Goal: Find specific page/section: Find specific page/section

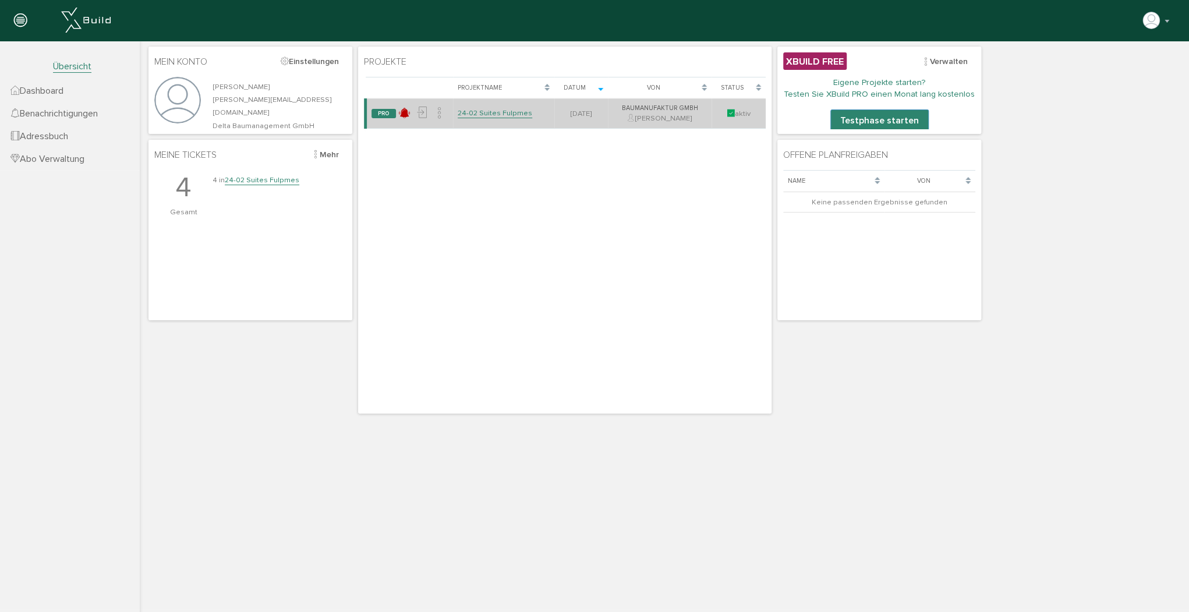
click at [502, 114] on link "24-02 Suites Fulpmes" at bounding box center [494, 113] width 75 height 10
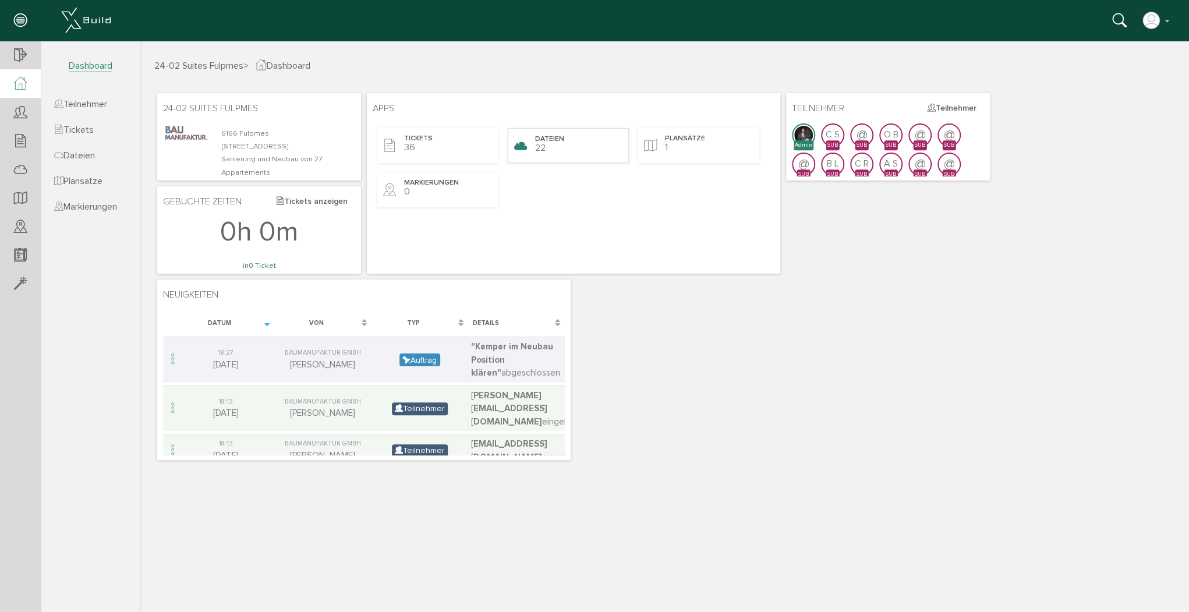
click at [579, 148] on div "Dateien 22" at bounding box center [568, 145] width 121 height 35
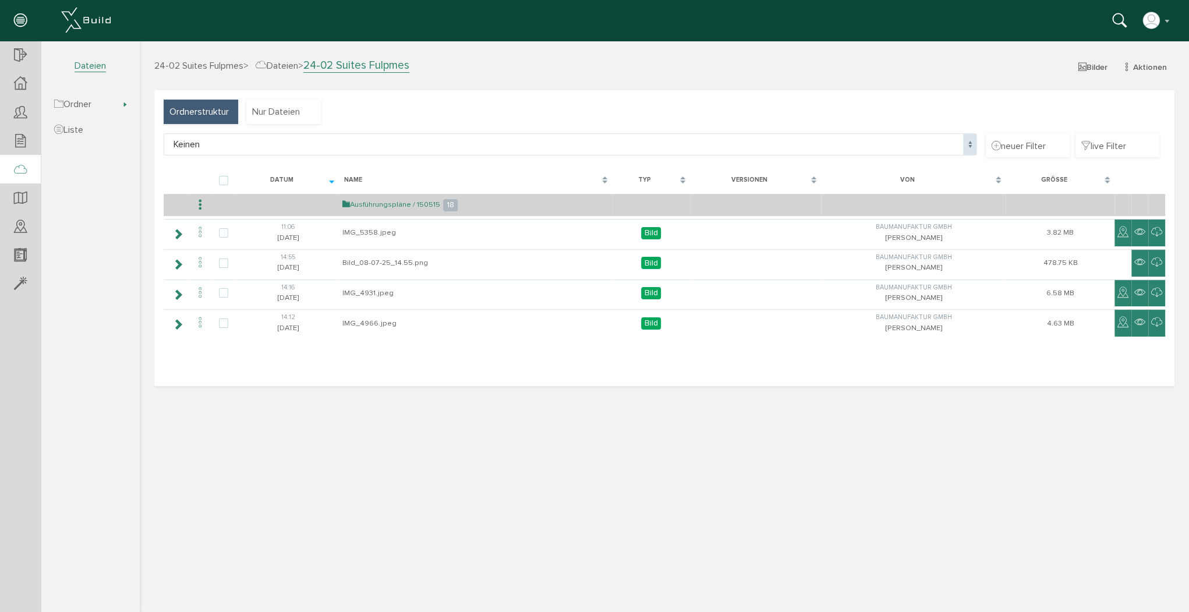
click at [377, 205] on link "Ausführungspläne / 150515" at bounding box center [391, 205] width 98 height 10
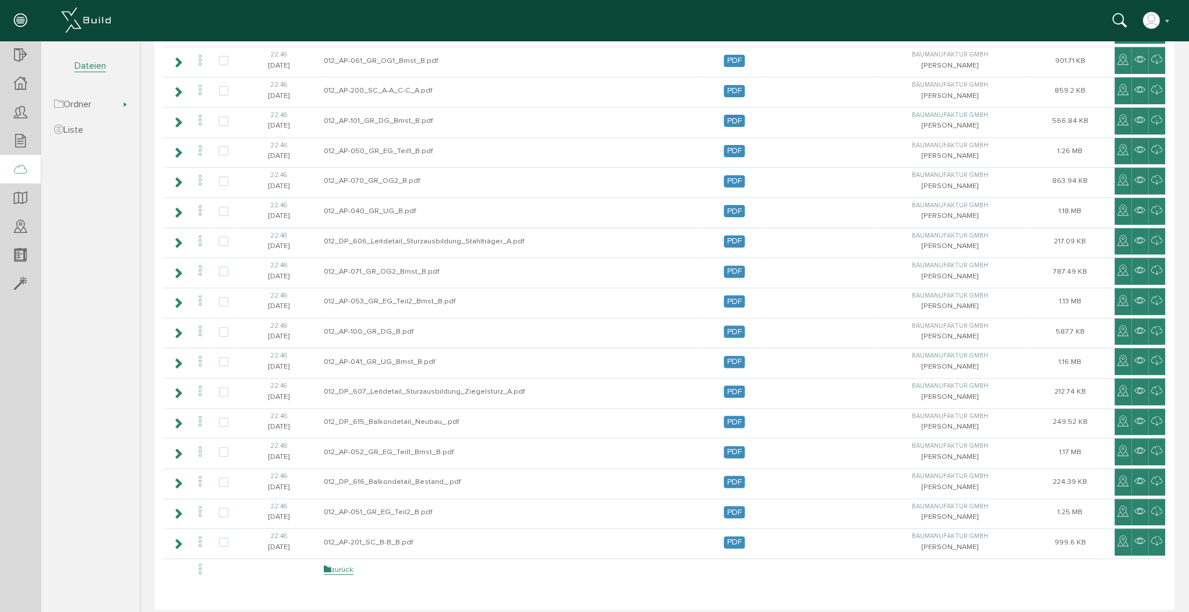
scroll to position [203, 0]
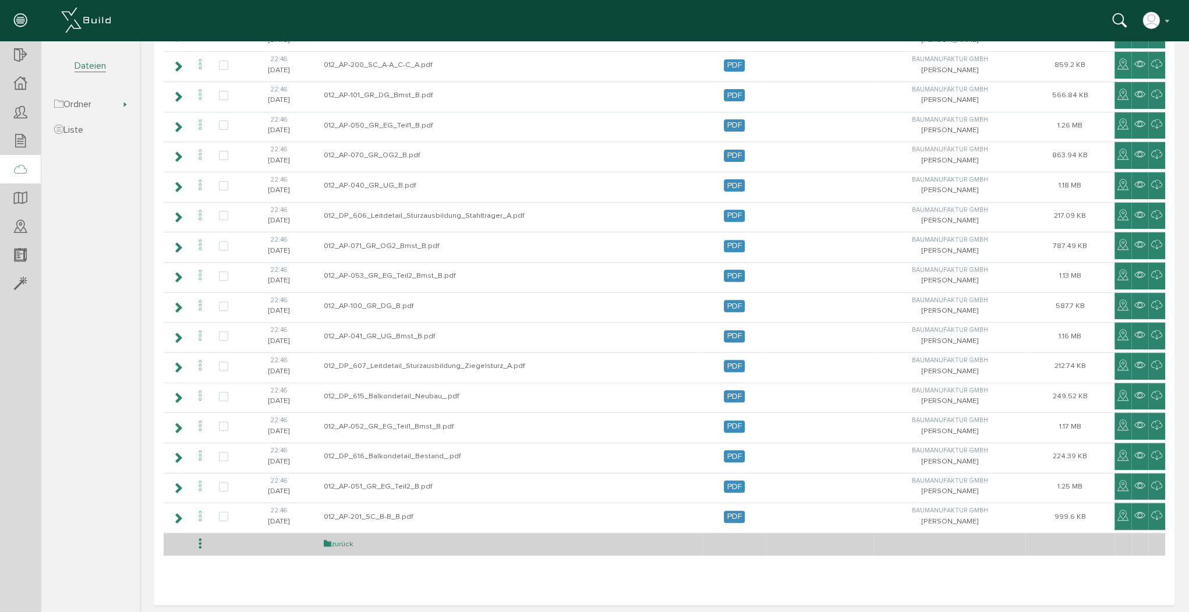
click at [335, 541] on link "zurück" at bounding box center [339, 544] width 30 height 10
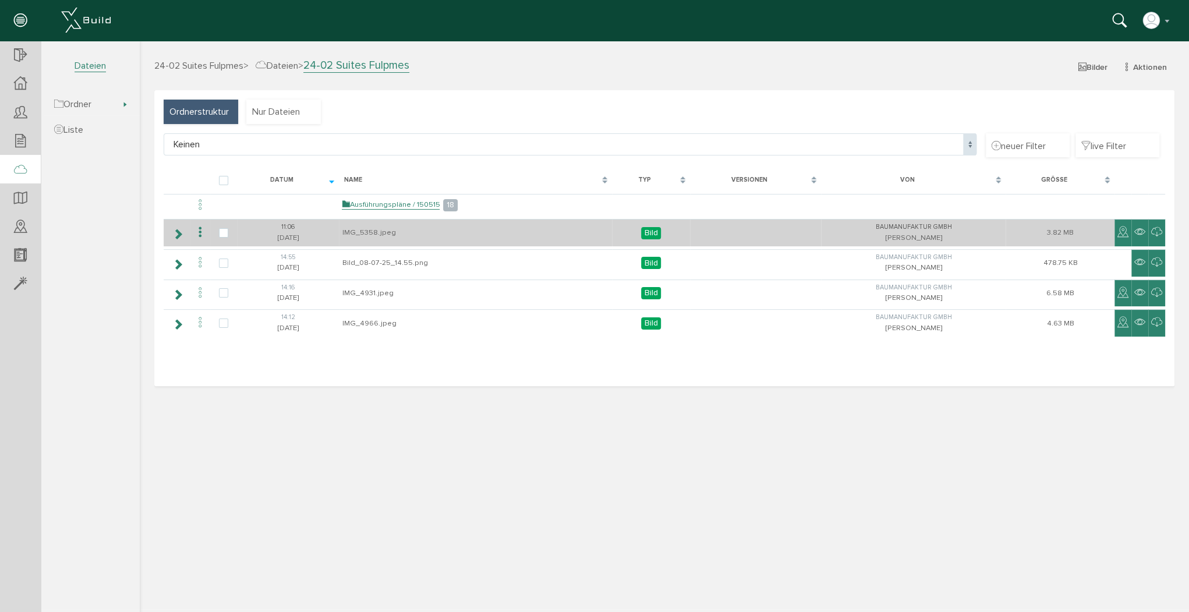
click at [366, 230] on td "IMG_5358.jpeg" at bounding box center [475, 232] width 272 height 27
click at [179, 229] on icon at bounding box center [177, 233] width 11 height 9
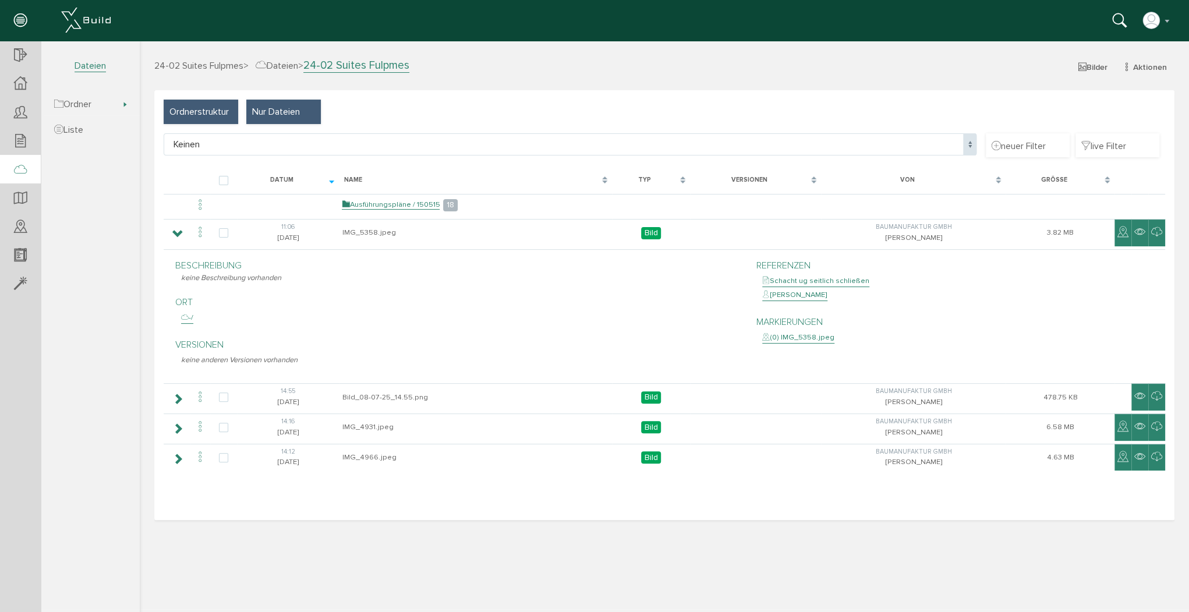
click at [281, 110] on span "Nur Dateien" at bounding box center [276, 111] width 48 height 13
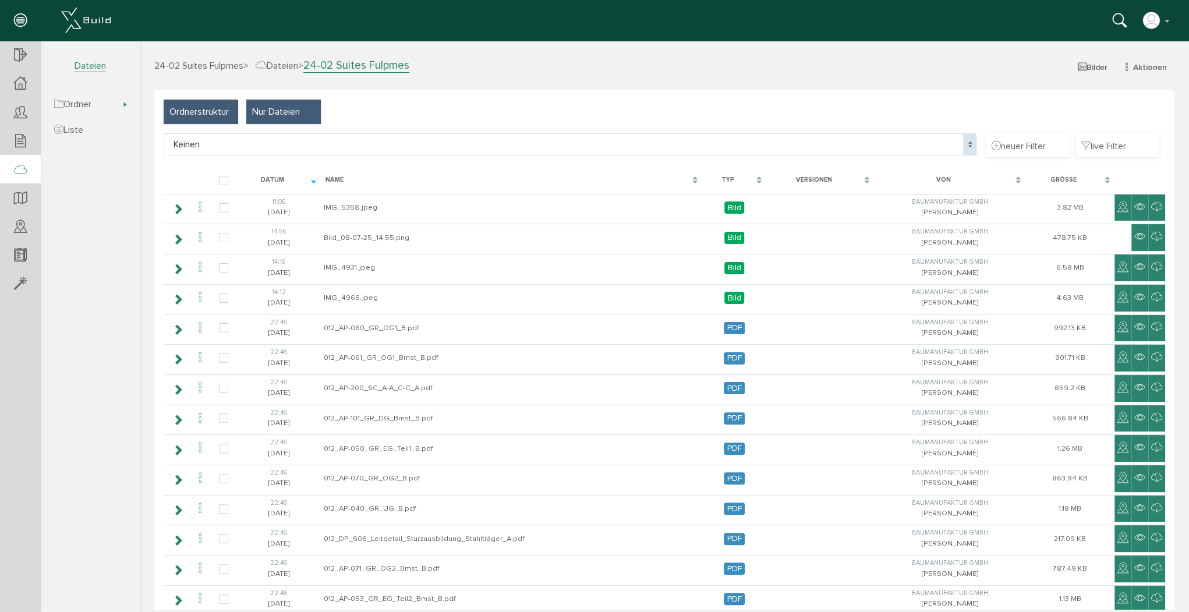
click at [206, 117] on span "Ordnerstruktur" at bounding box center [198, 111] width 59 height 13
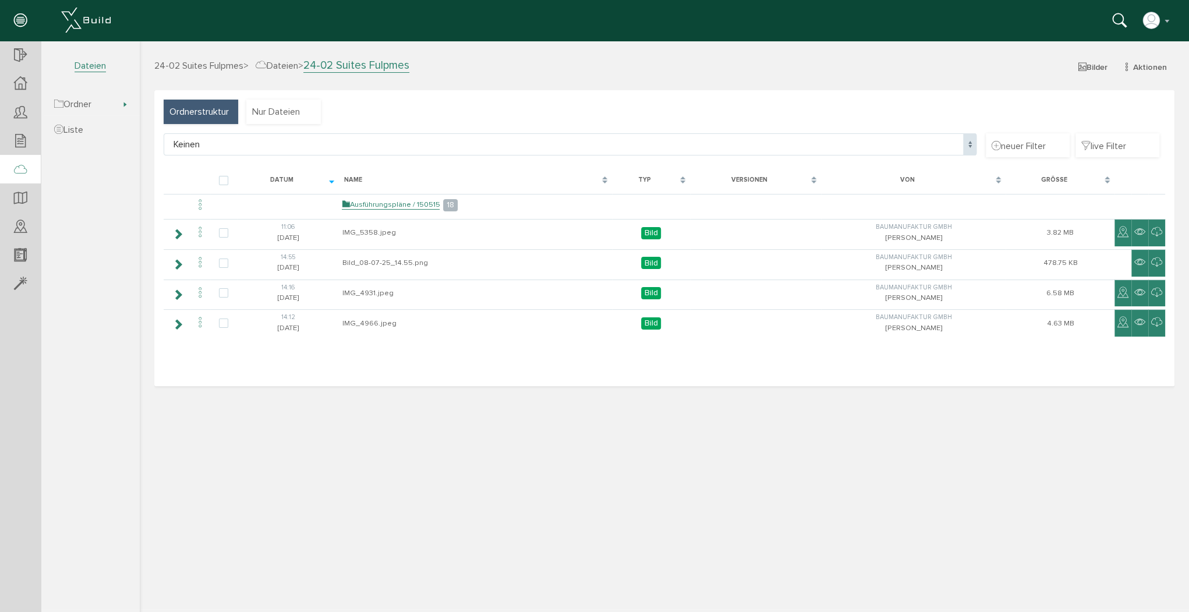
click at [286, 65] on span "Dateien" at bounding box center [277, 66] width 42 height 12
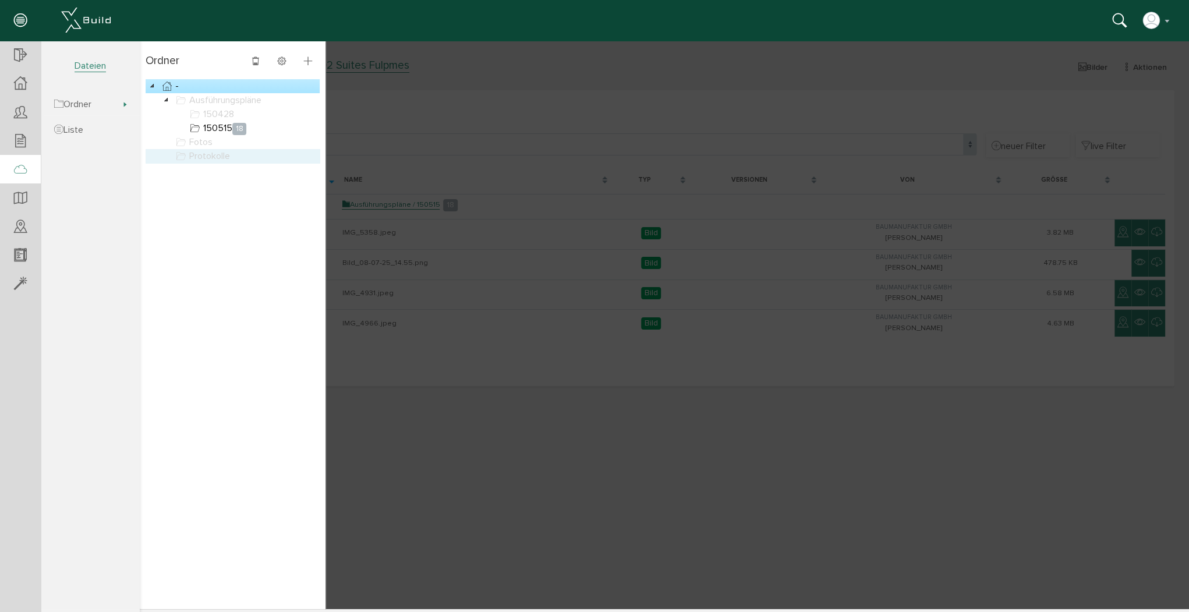
click at [210, 157] on link "Protokolle" at bounding box center [202, 156] width 59 height 14
click at [196, 158] on link "Protokolle" at bounding box center [202, 156] width 59 height 14
click at [197, 143] on link "Fotos" at bounding box center [193, 142] width 41 height 14
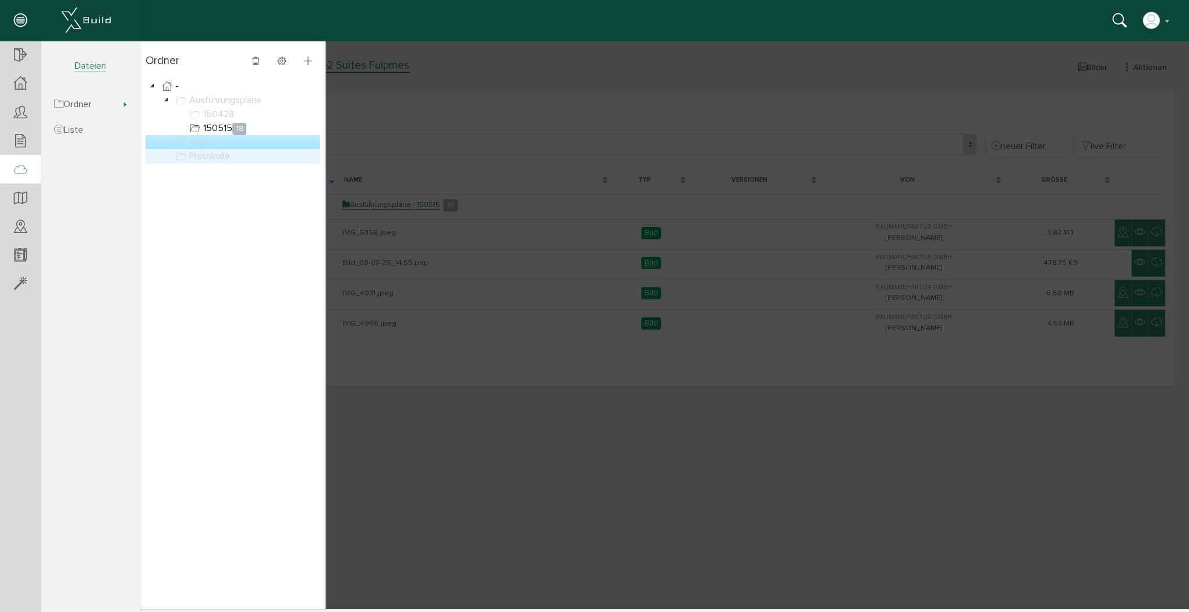
click at [201, 152] on link "Protokolle" at bounding box center [202, 156] width 59 height 14
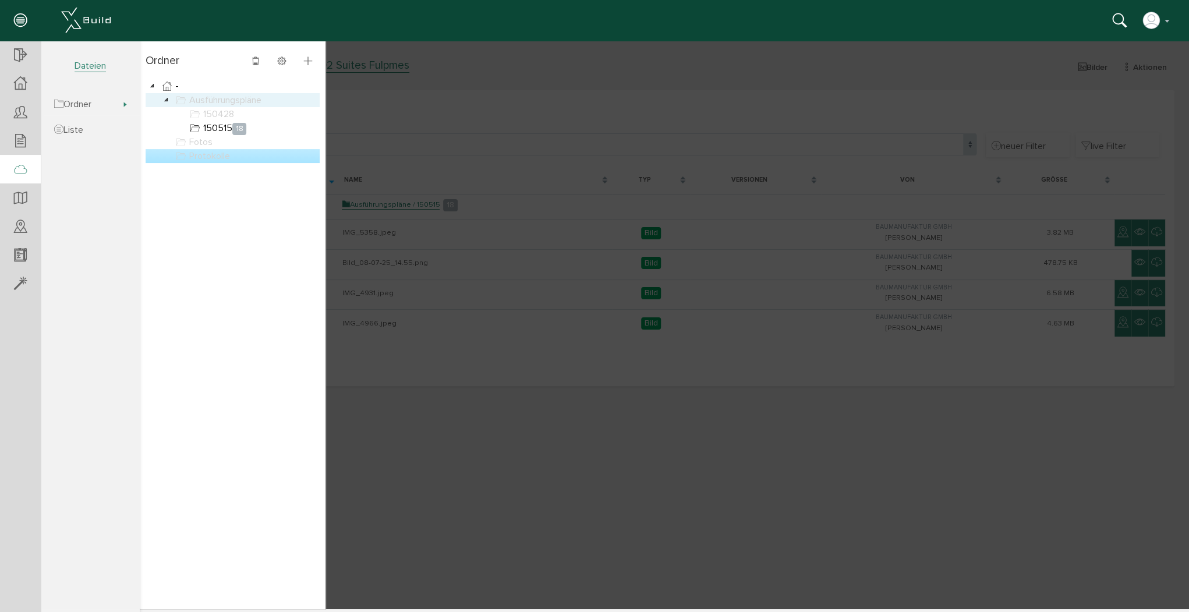
click at [210, 98] on link "Ausführungspläne" at bounding box center [218, 100] width 90 height 14
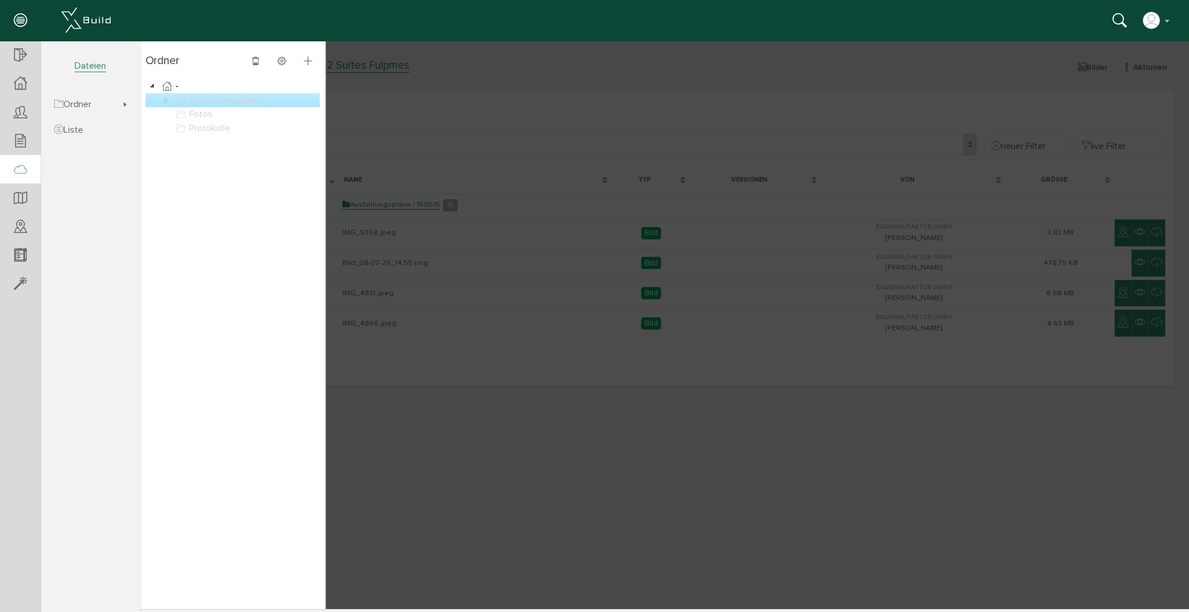
click at [193, 101] on link "Ausführungspläne" at bounding box center [218, 100] width 90 height 14
click at [213, 112] on link "150428" at bounding box center [211, 114] width 49 height 14
click at [216, 126] on link "150515 18" at bounding box center [217, 128] width 61 height 14
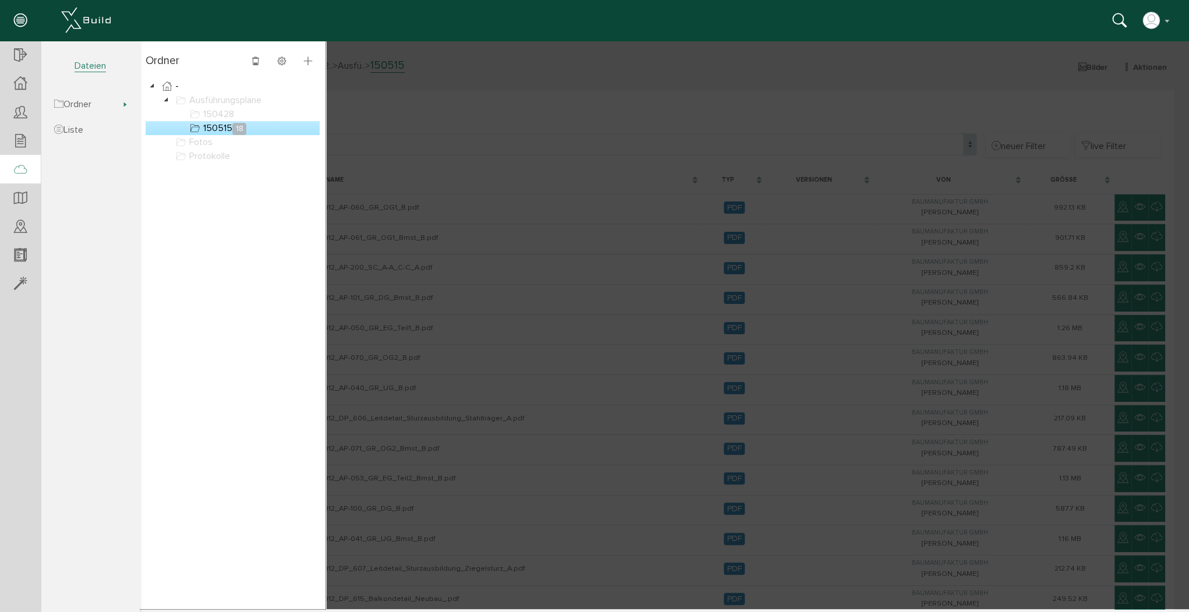
click at [510, 79] on div at bounding box center [664, 325] width 1049 height 568
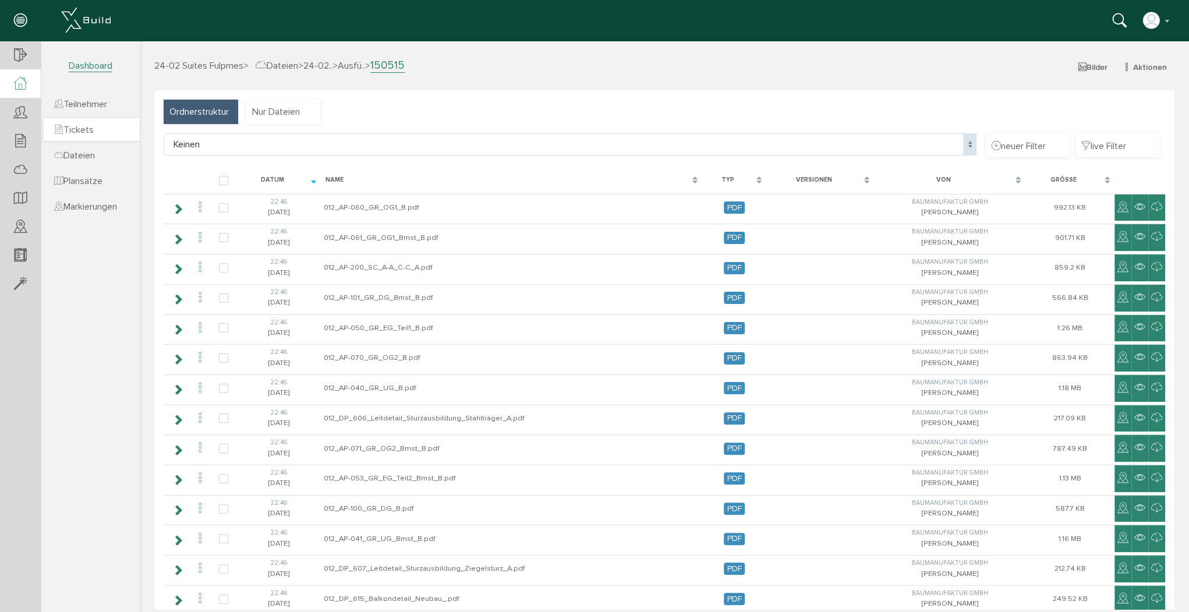
click at [75, 122] on link "Tickets" at bounding box center [92, 129] width 96 height 23
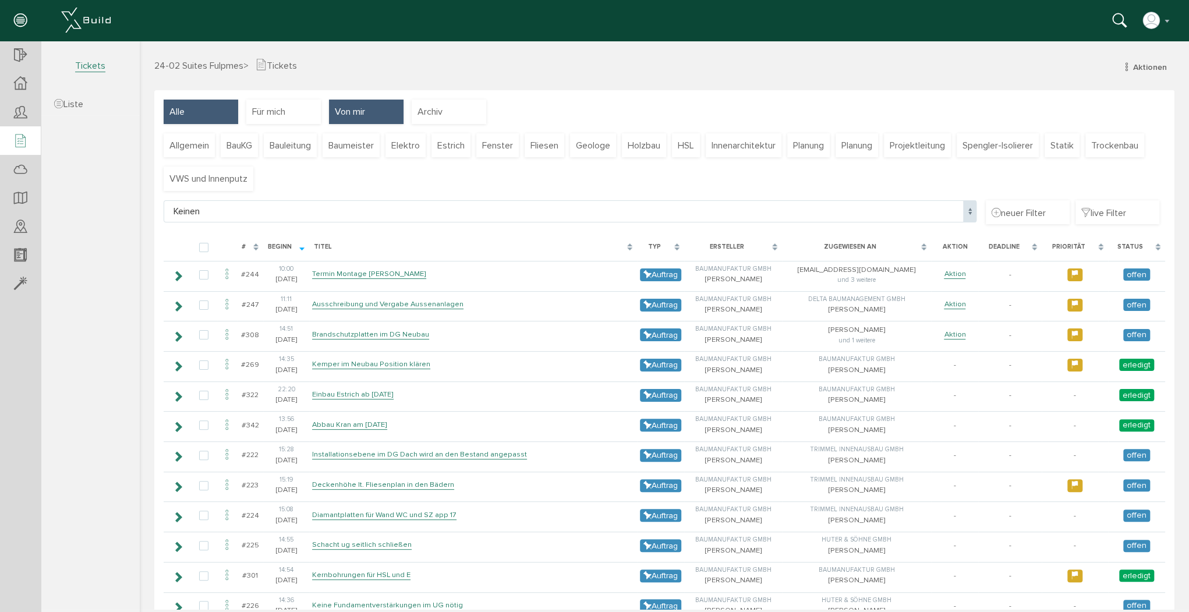
click at [384, 109] on div "Von mir" at bounding box center [366, 112] width 75 height 24
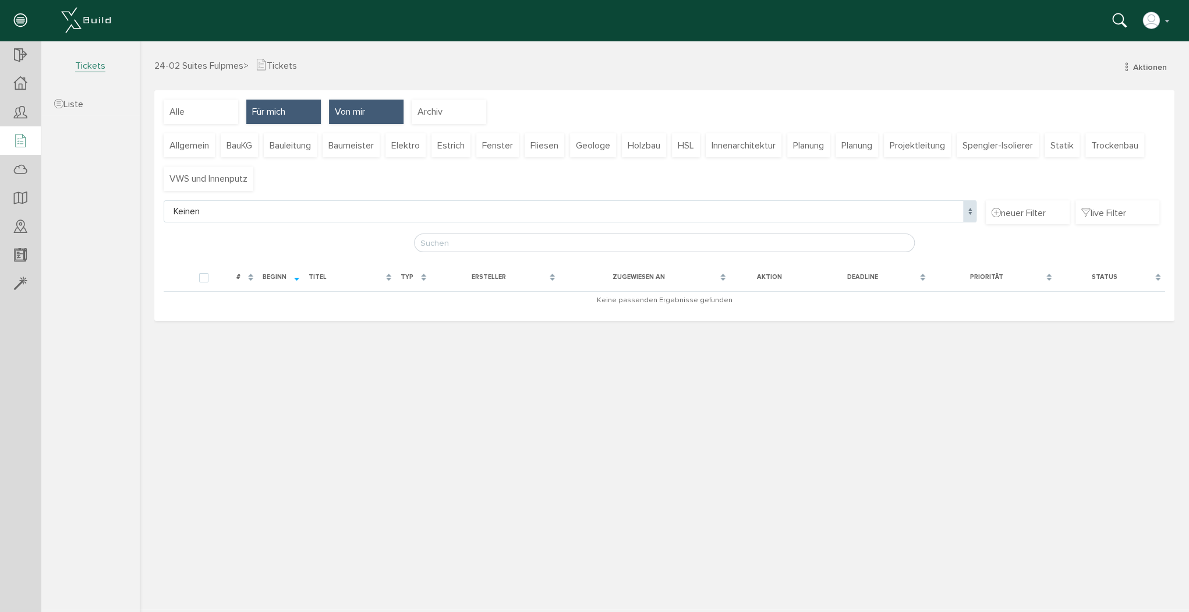
click at [285, 112] on span "Für mich" at bounding box center [268, 111] width 33 height 13
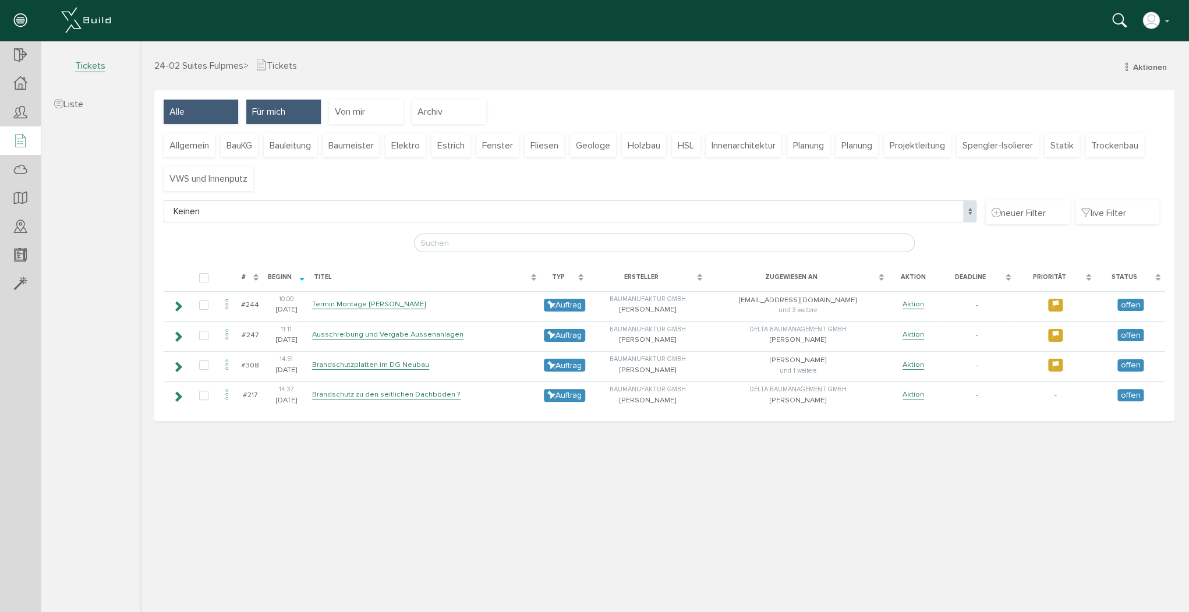
click at [209, 109] on div "Alle" at bounding box center [201, 112] width 75 height 24
